Goal: Task Accomplishment & Management: Manage account settings

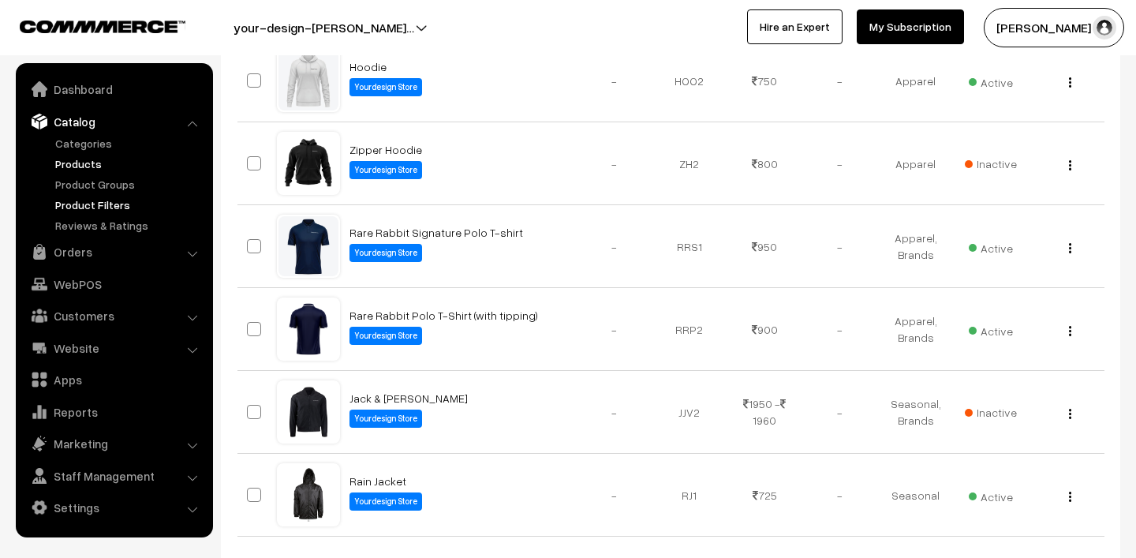
scroll to position [738, 0]
click at [84, 248] on link "Orders" at bounding box center [114, 251] width 188 height 28
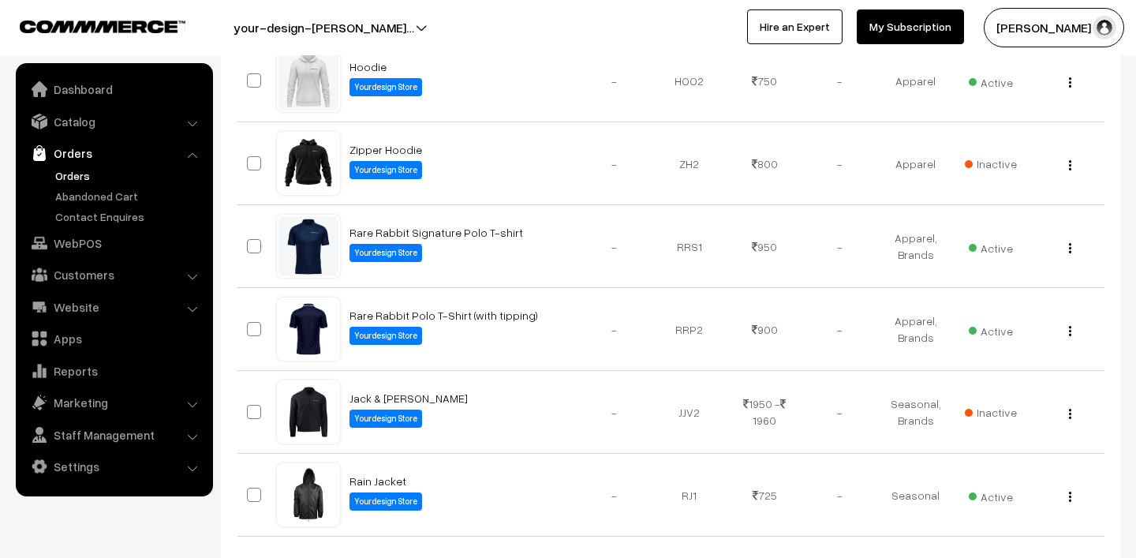
click at [99, 176] on link "Orders" at bounding box center [129, 175] width 156 height 17
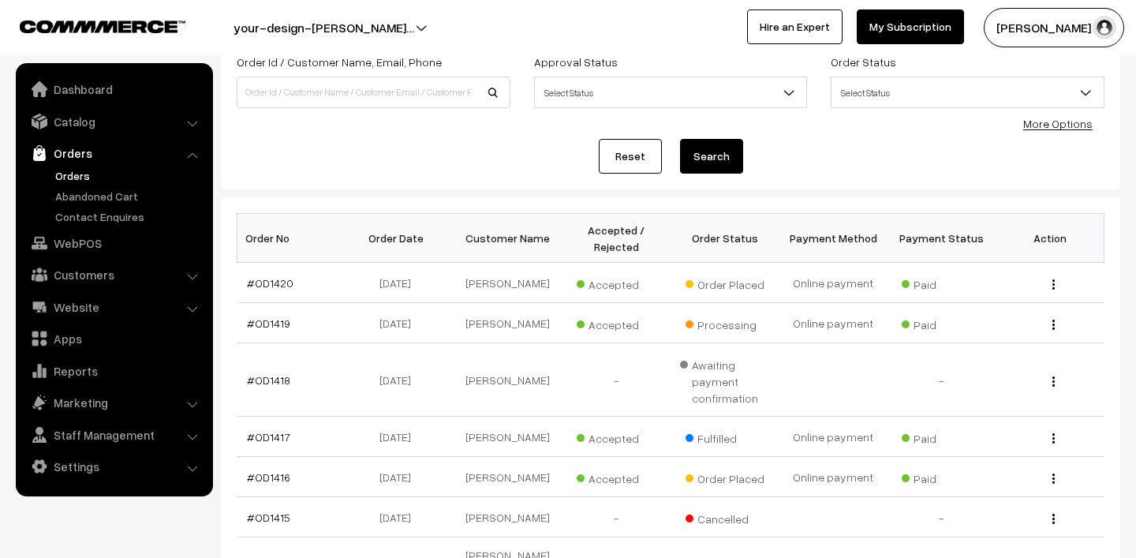
scroll to position [447, 0]
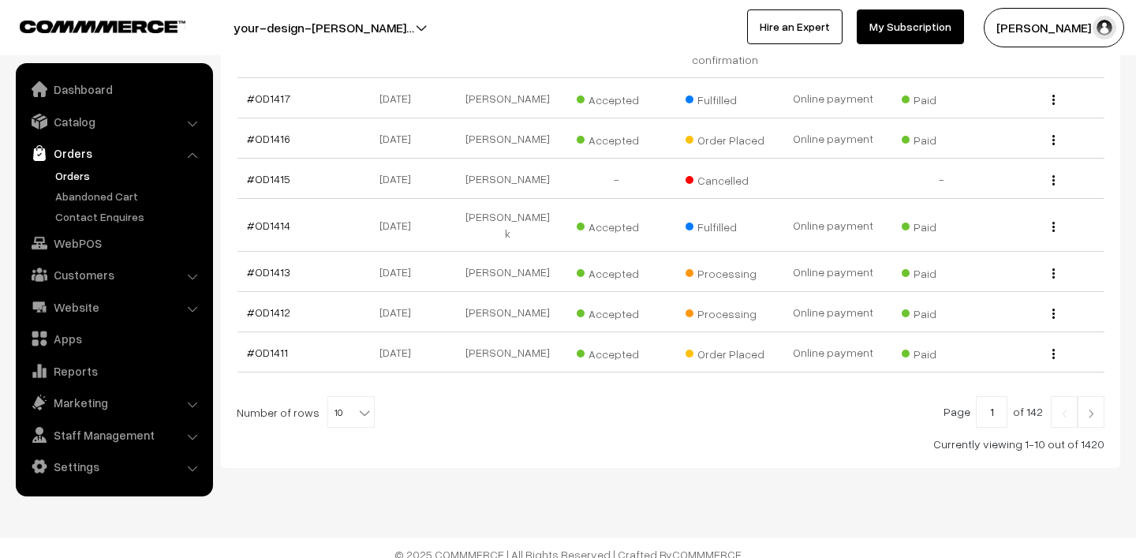
click at [1031, 27] on button "[PERSON_NAME] N.P" at bounding box center [1054, 27] width 140 height 39
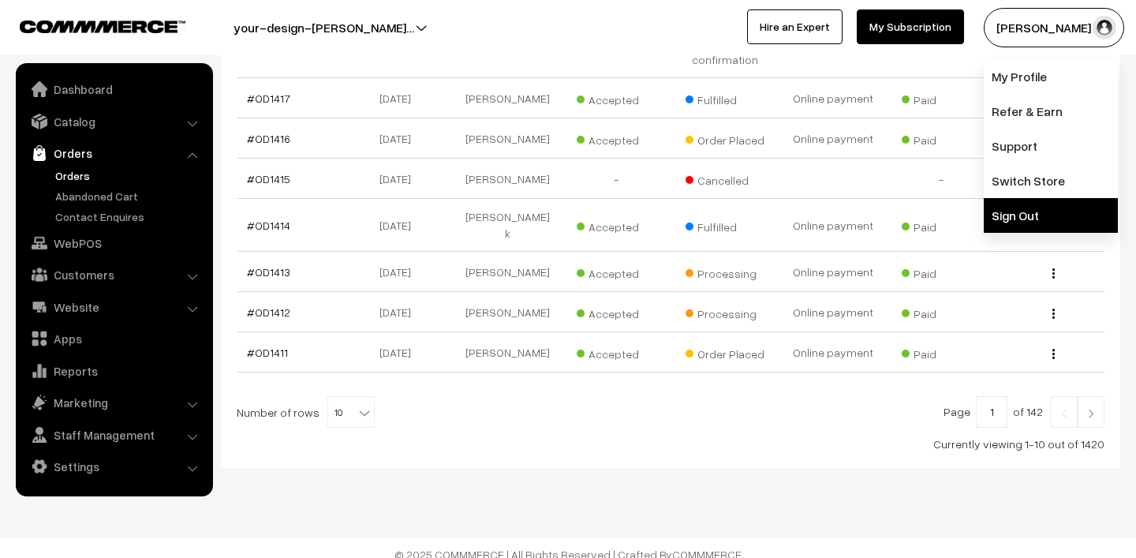
click at [1041, 218] on link "Sign Out" at bounding box center [1051, 215] width 134 height 35
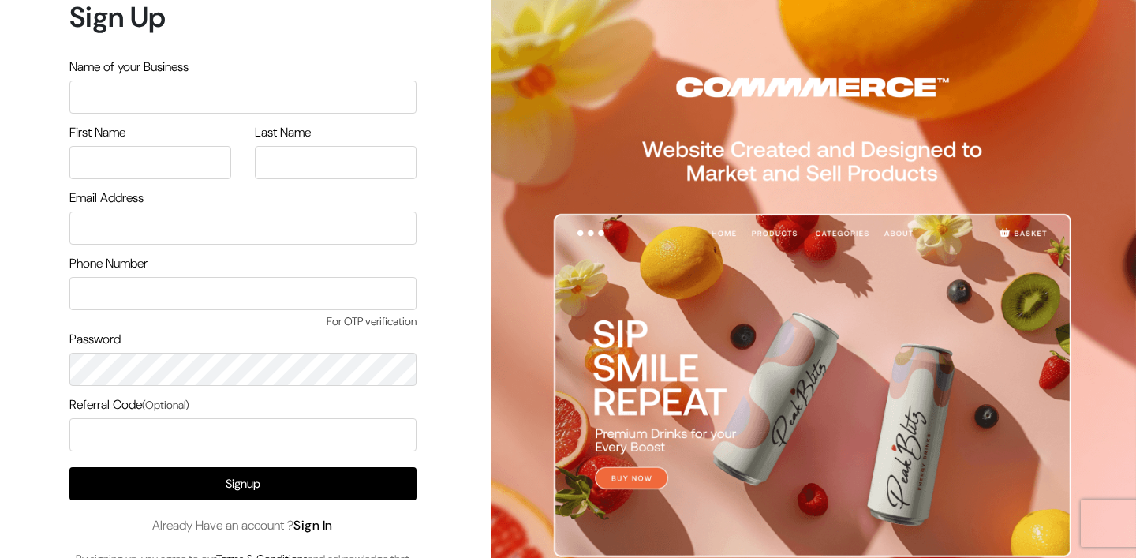
click at [323, 522] on link "Sign In" at bounding box center [312, 525] width 39 height 17
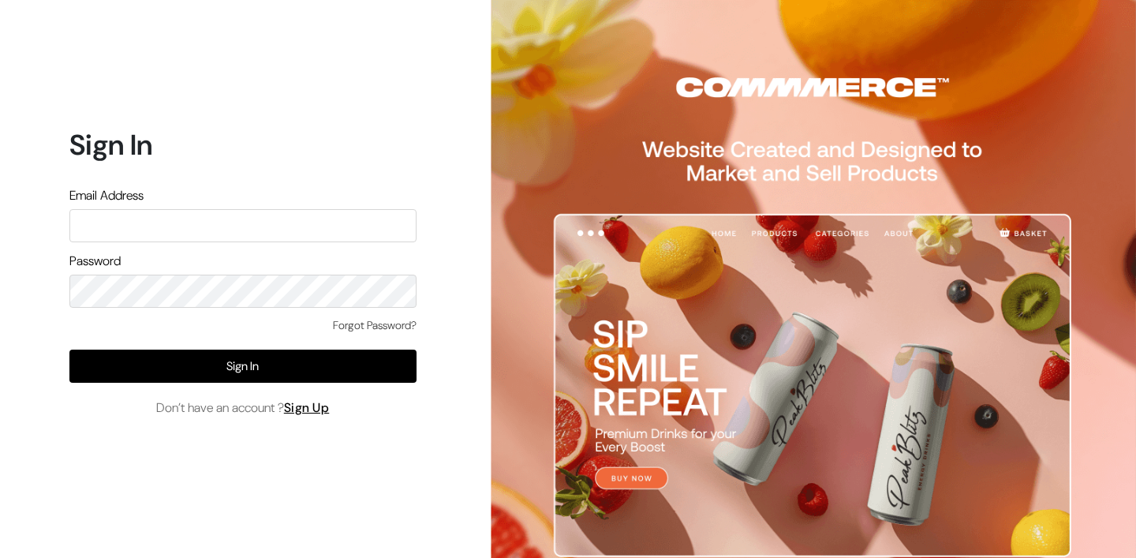
click at [217, 232] on input "text" at bounding box center [242, 225] width 347 height 33
click at [215, 217] on input "text" at bounding box center [242, 225] width 347 height 33
click at [209, 229] on input "text" at bounding box center [242, 225] width 347 height 33
click at [209, 223] on input "text" at bounding box center [242, 225] width 347 height 33
type input "mk@yourdesignstore.in"
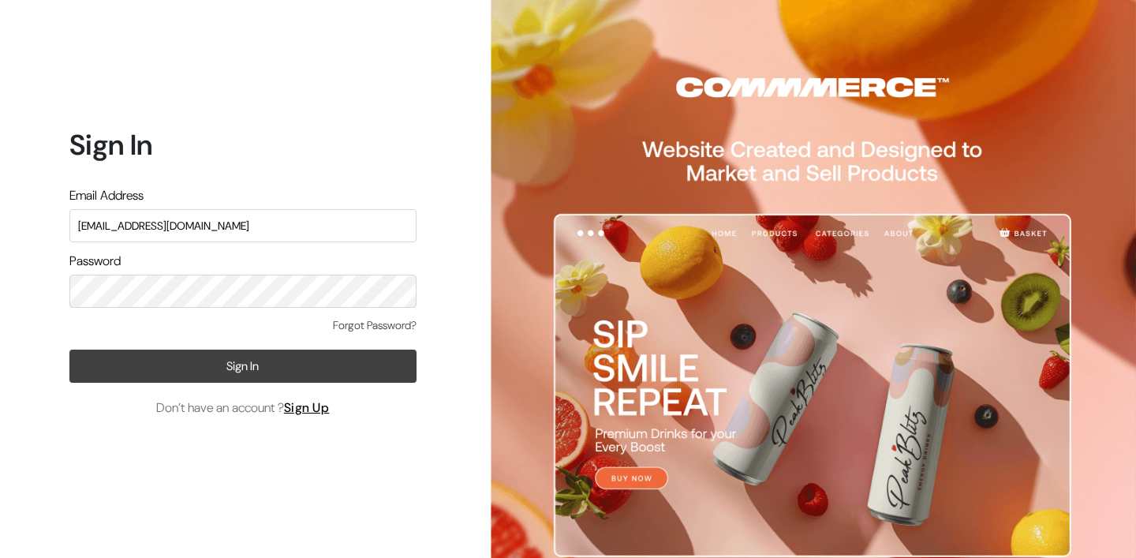
click at [184, 356] on button "Sign In" at bounding box center [242, 365] width 347 height 33
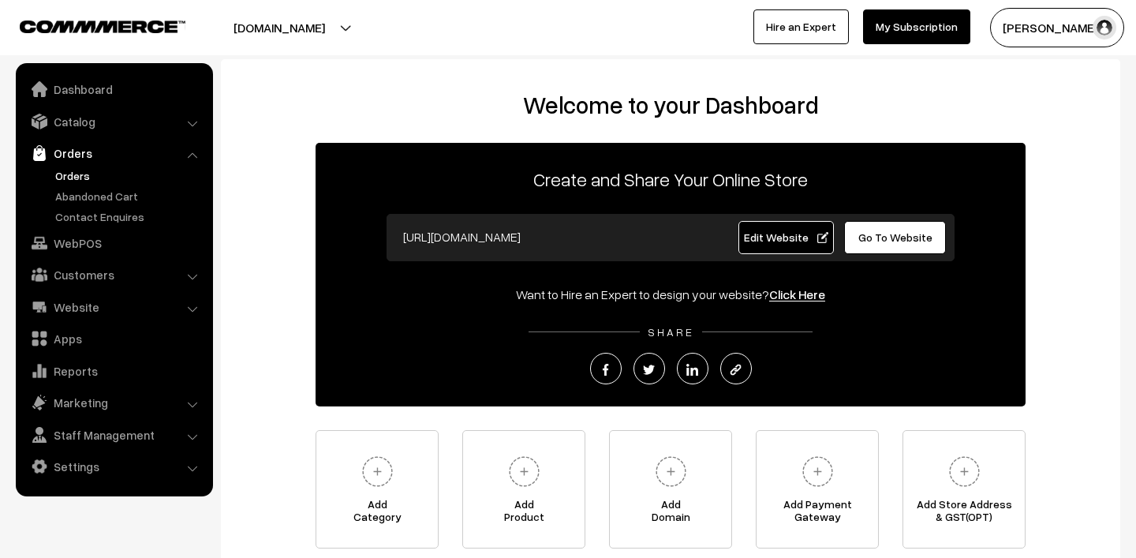
click at [79, 170] on link "Orders" at bounding box center [129, 175] width 156 height 17
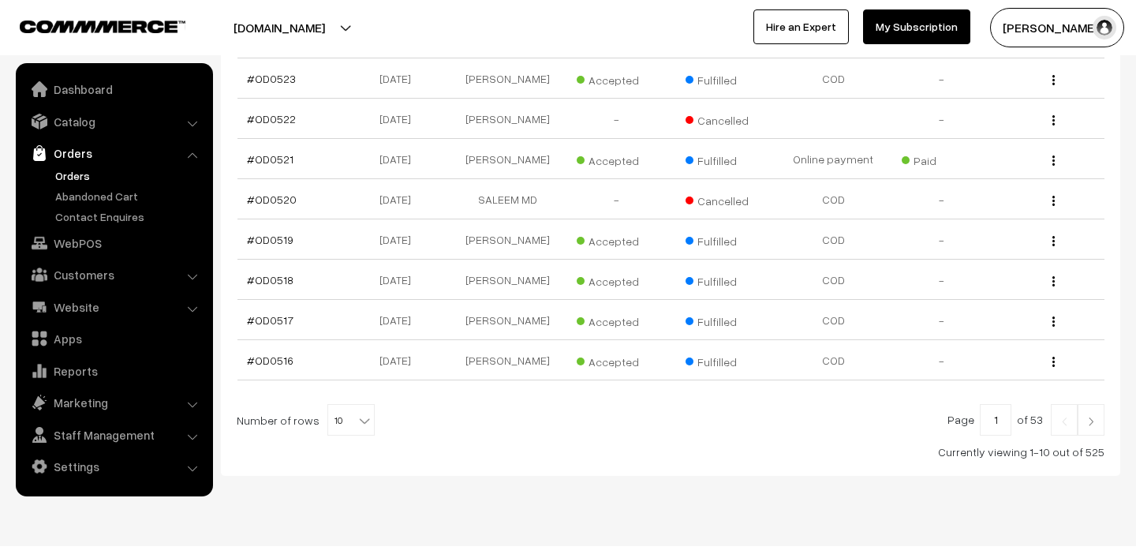
scroll to position [439, 0]
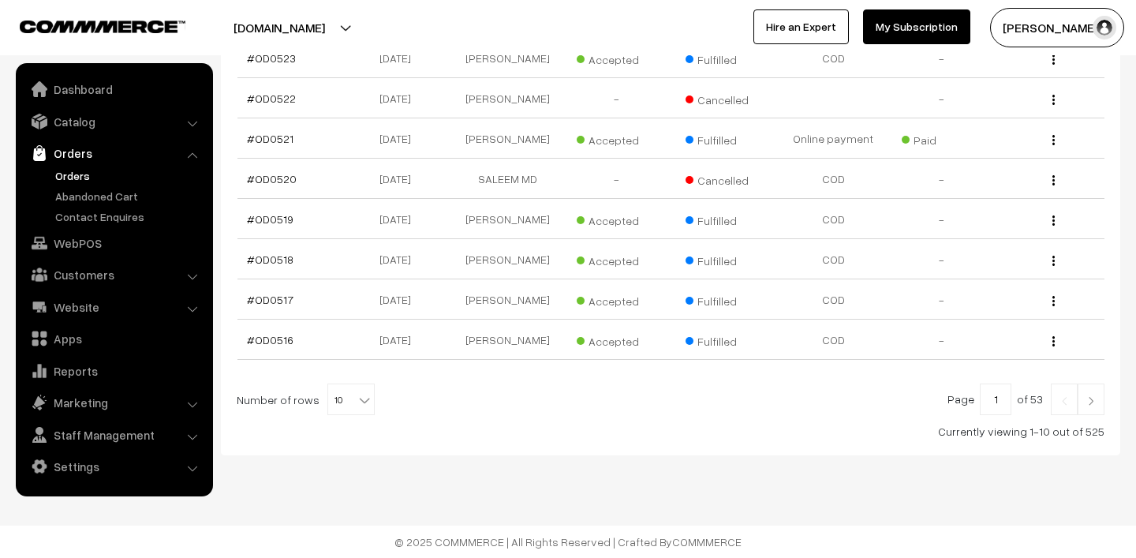
click at [1091, 401] on img at bounding box center [1091, 400] width 14 height 9
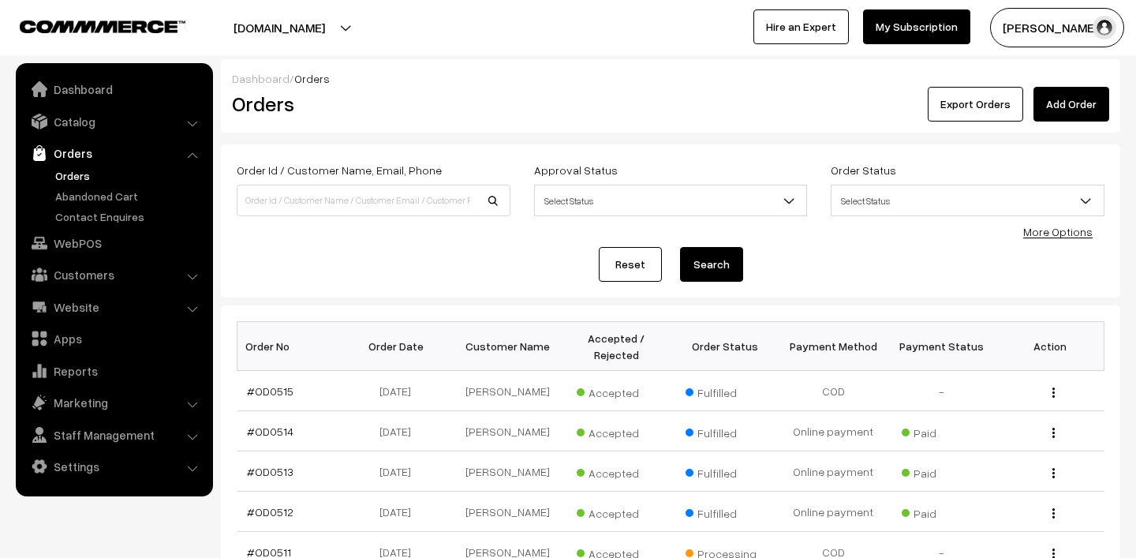
scroll to position [426, 0]
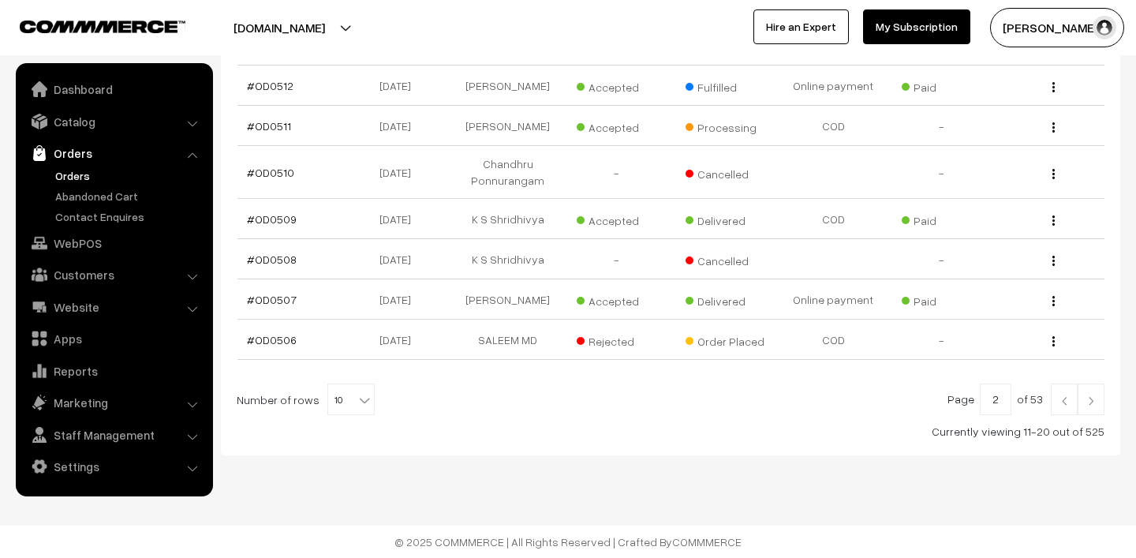
click at [1096, 403] on img at bounding box center [1091, 400] width 14 height 9
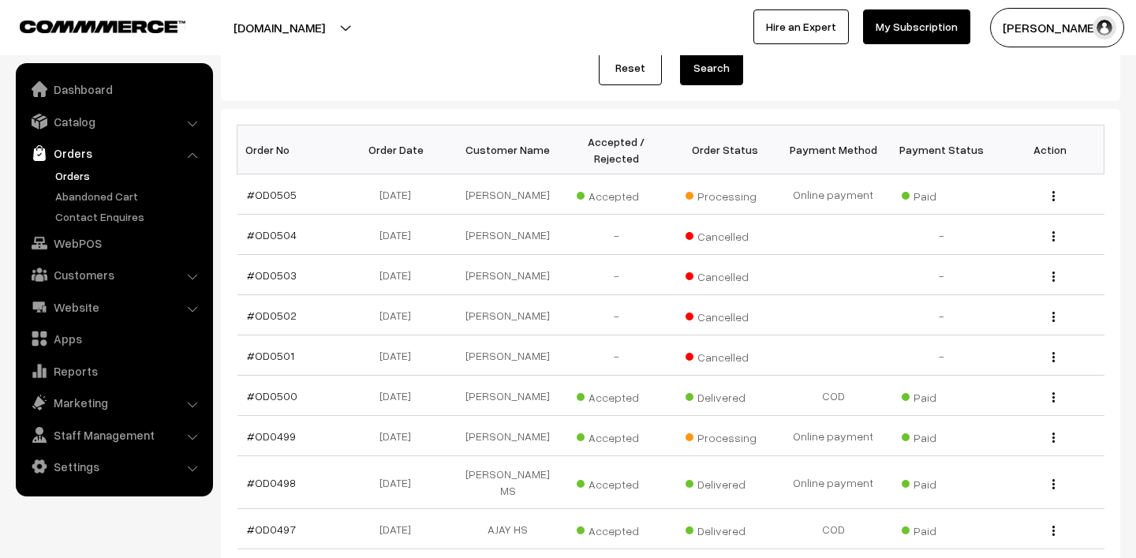
scroll to position [207, 0]
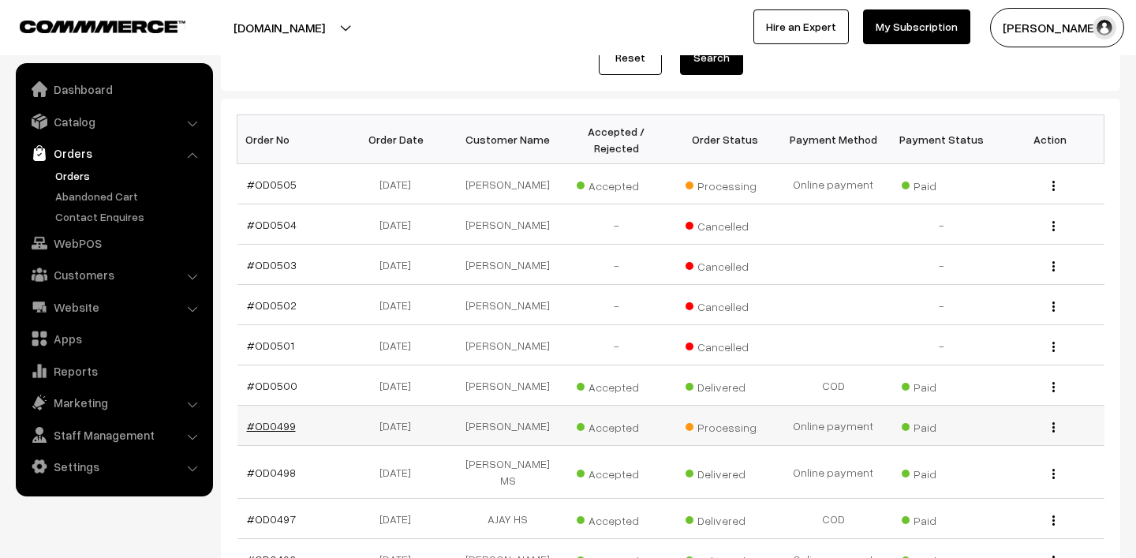
click at [278, 424] on link "#OD0499" at bounding box center [271, 425] width 49 height 13
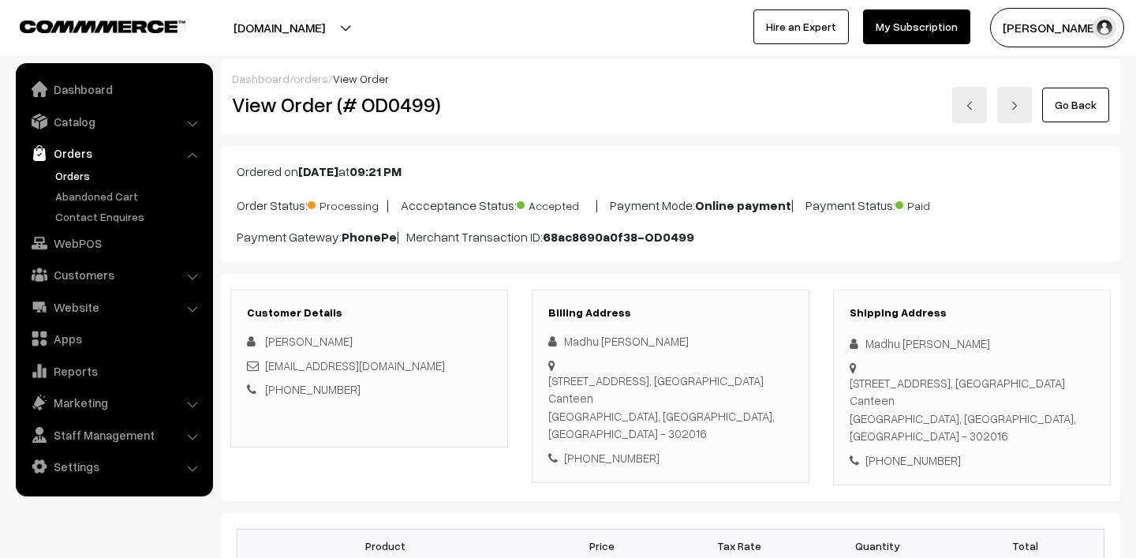
click at [404, 109] on h2 "View Order (# OD0499)" at bounding box center [370, 104] width 277 height 24
copy h2 "OD0499"
drag, startPoint x: 440, startPoint y: 364, endPoint x: 266, endPoint y: 361, distance: 174.4
click at [266, 361] on div "[EMAIL_ADDRESS][DOMAIN_NAME]" at bounding box center [369, 366] width 245 height 18
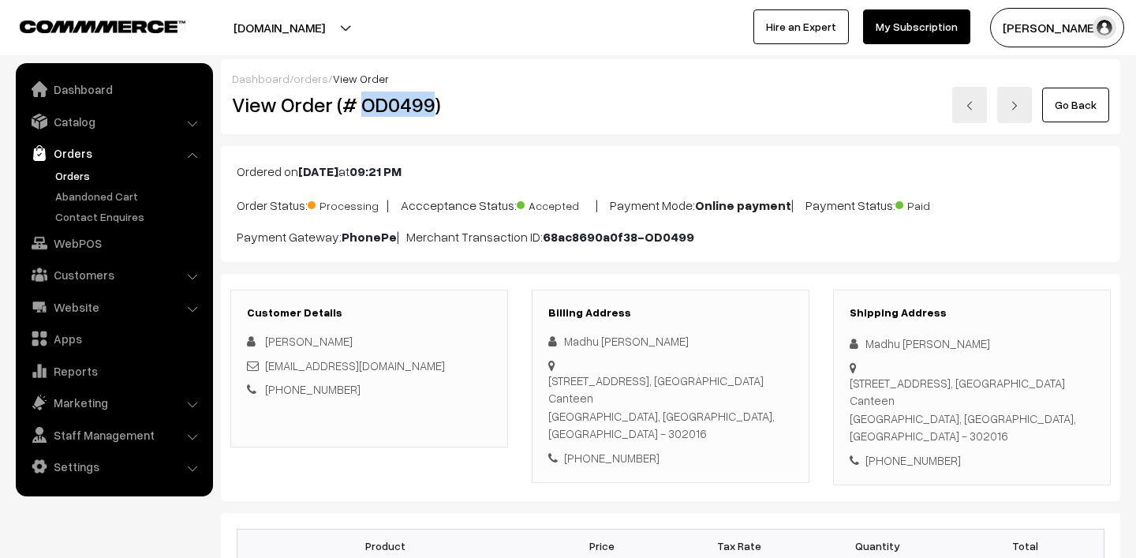
copy link "[EMAIL_ADDRESS][DOMAIN_NAME]"
click at [691, 296] on div "Billing Address Madhu [PERSON_NAME] [STREET_ADDRESS] [PHONE_NUMBER]" at bounding box center [671, 387] width 278 height 194
